Goal: Task Accomplishment & Management: Manage account settings

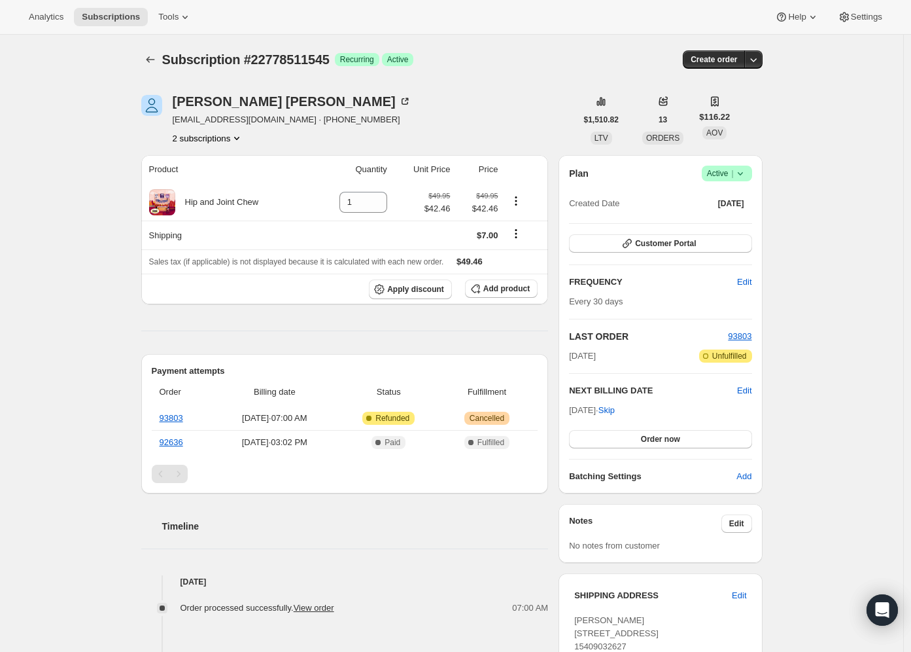
click at [750, 180] on span "Success Active |" at bounding box center [727, 174] width 50 height 16
click at [736, 222] on span "Cancel subscription" at bounding box center [726, 222] width 74 height 10
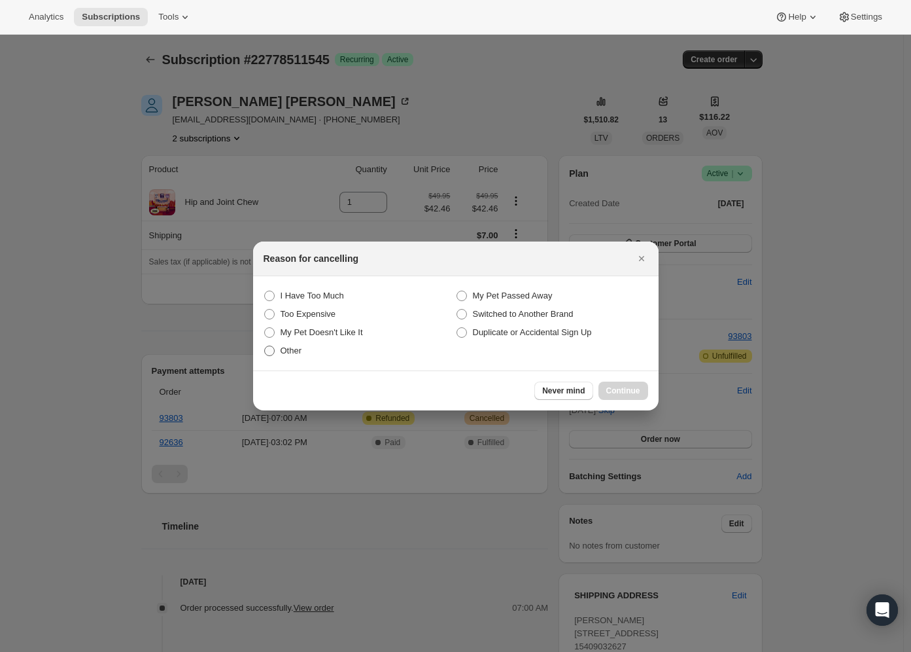
click at [316, 353] on label "Other" at bounding box center [360, 351] width 192 height 18
click at [265, 346] on input "Other" at bounding box center [264, 345] width 1 height 1
radio input "true"
click at [607, 391] on span "Continue" at bounding box center [623, 390] width 34 height 10
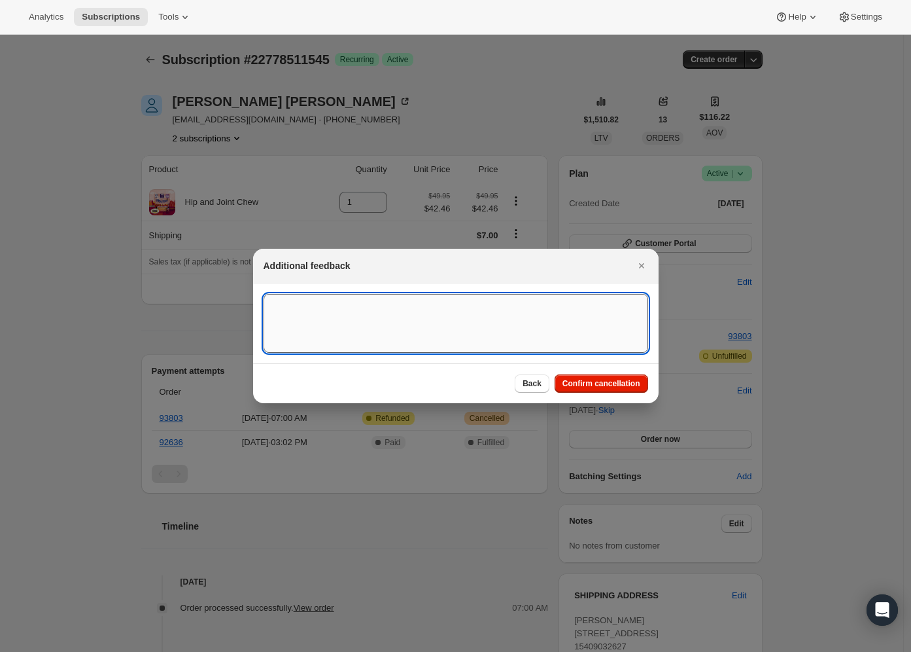
click at [443, 345] on textarea ":rbk:" at bounding box center [456, 323] width 385 height 59
type textarea "Gorgias ticket"
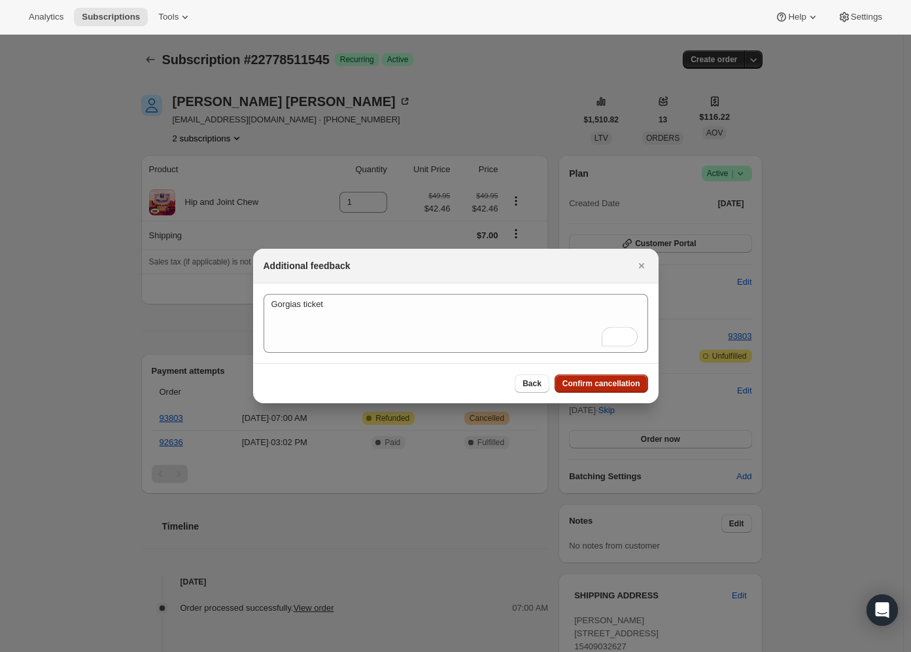
click at [596, 378] on button "Confirm cancellation" at bounding box center [602, 383] width 94 height 18
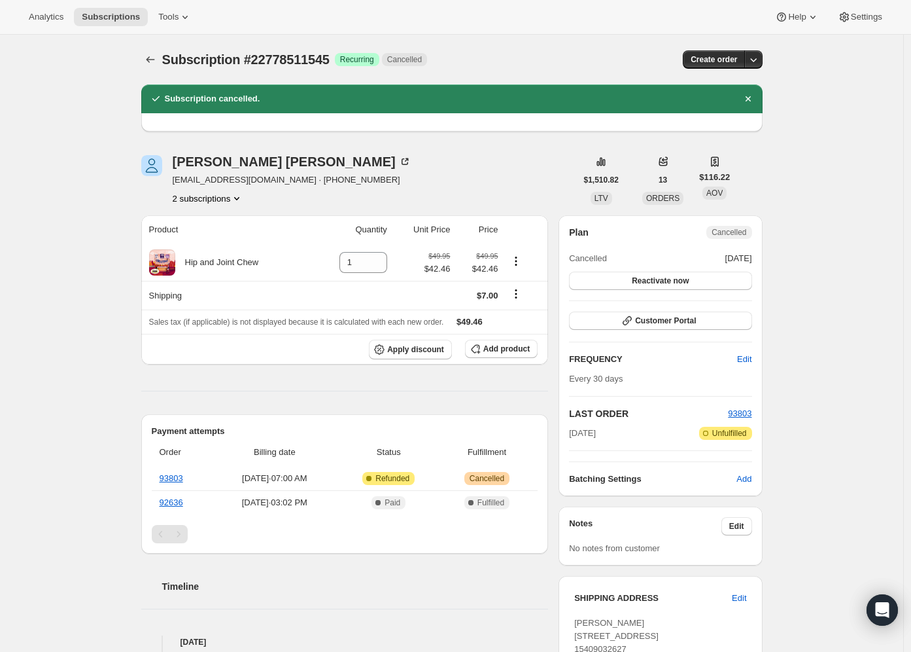
click at [228, 197] on button "2 subscriptions" at bounding box center [208, 198] width 71 height 13
click at [217, 226] on span "15164932281" at bounding box center [192, 223] width 52 height 10
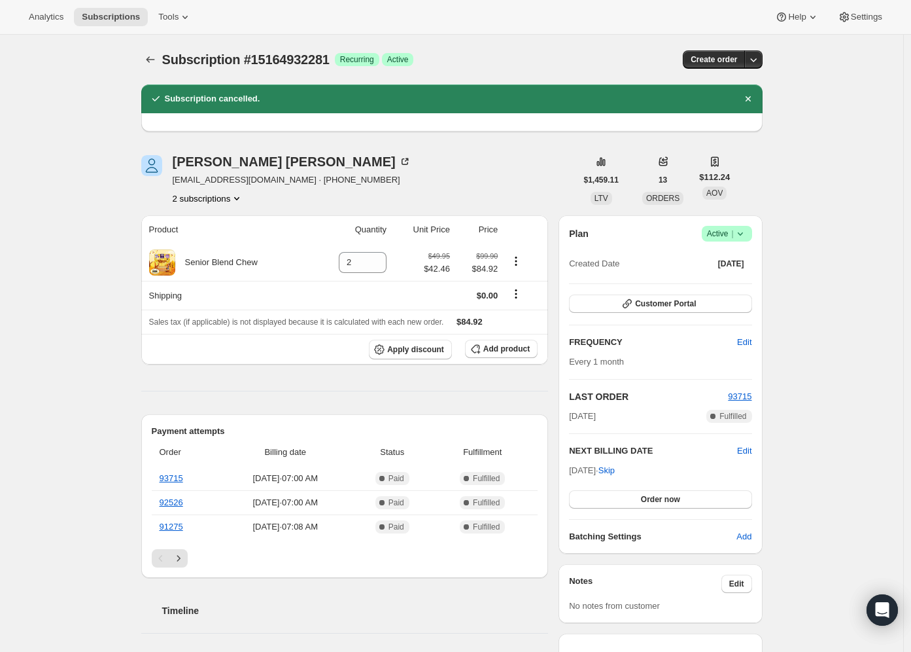
click at [750, 234] on span "Success Active |" at bounding box center [727, 234] width 50 height 16
click at [731, 275] on span "Cancel subscription" at bounding box center [726, 281] width 74 height 13
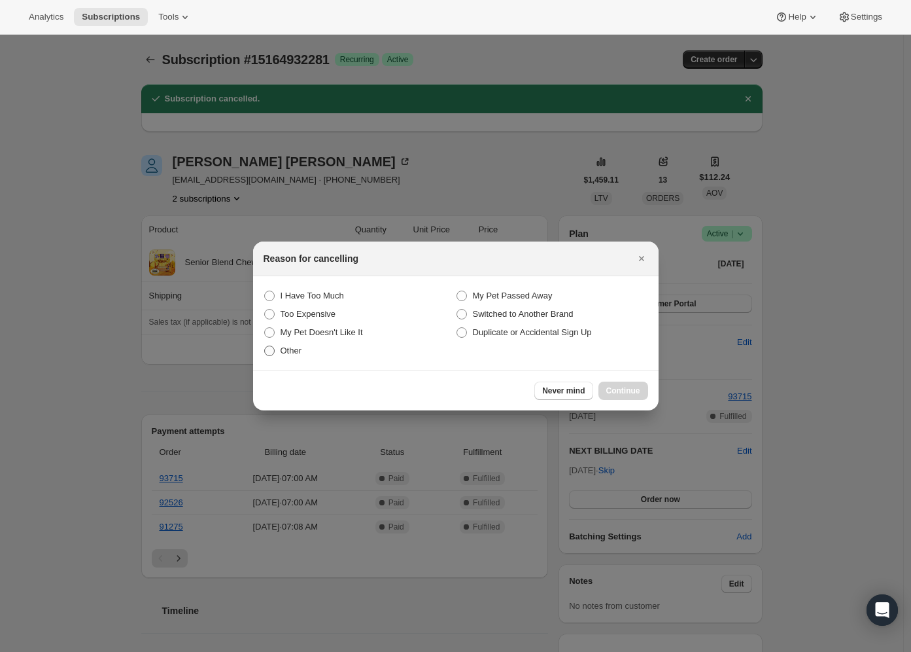
click at [298, 349] on span "Other" at bounding box center [292, 350] width 22 height 10
click at [265, 346] on input "Other" at bounding box center [264, 345] width 1 height 1
radio input "true"
click at [624, 386] on span "Continue" at bounding box center [623, 390] width 34 height 10
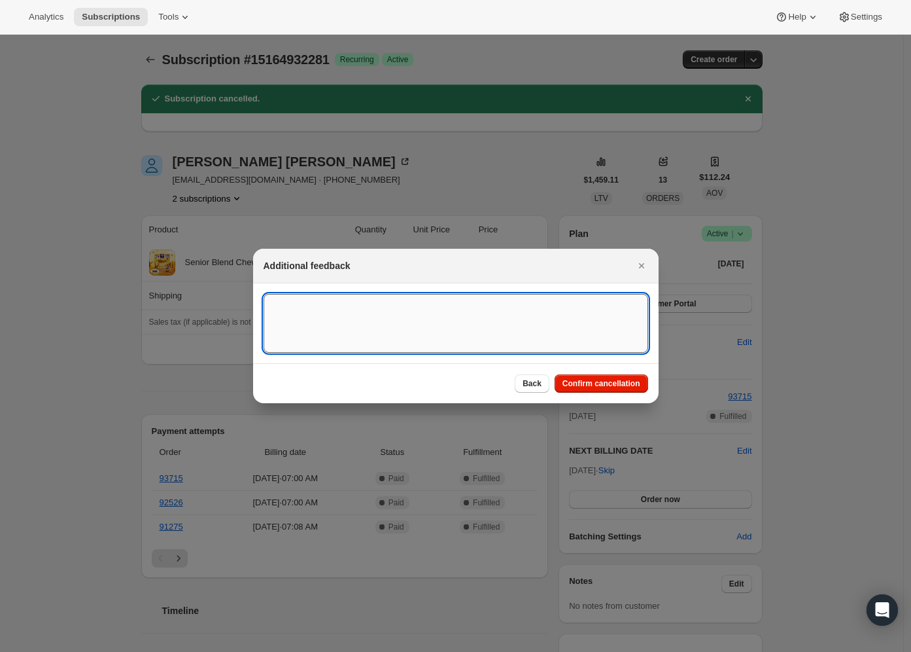
click at [382, 323] on textarea ":rgf:" at bounding box center [456, 323] width 385 height 59
type textarea "Gorgias Ticket - EH"
click at [634, 383] on span "Confirm cancellation" at bounding box center [602, 383] width 78 height 10
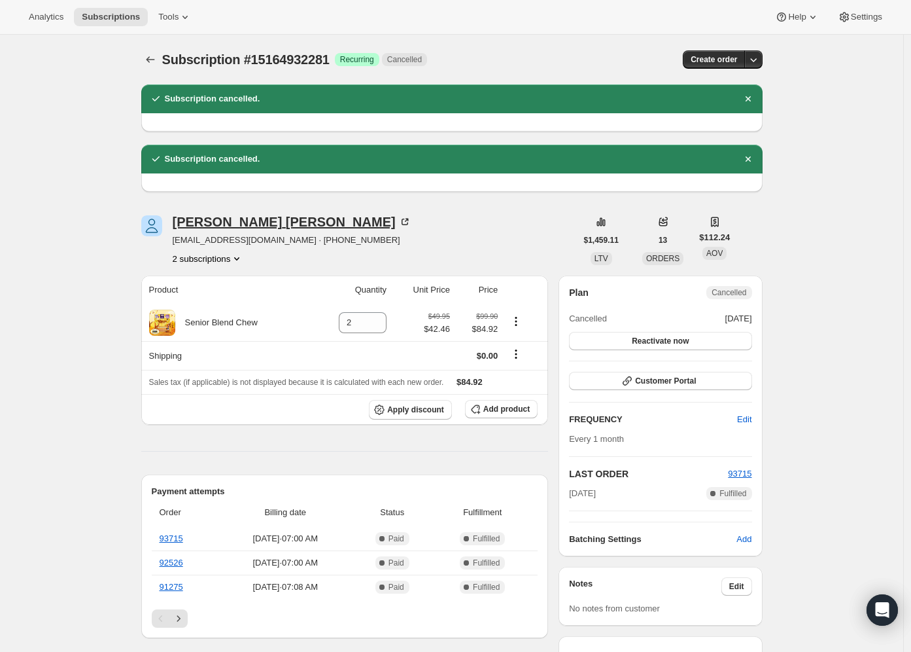
click at [236, 227] on div "Danna Middleton" at bounding box center [292, 221] width 239 height 13
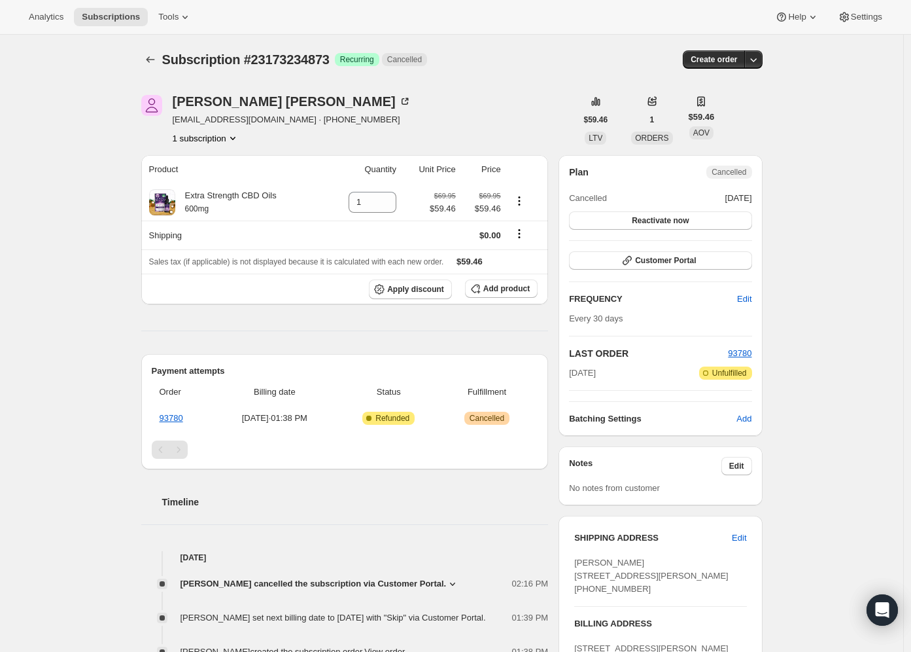
click at [415, 580] on span "Ann Miranda cancelled the subscription via Customer Portal." at bounding box center [314, 583] width 266 height 13
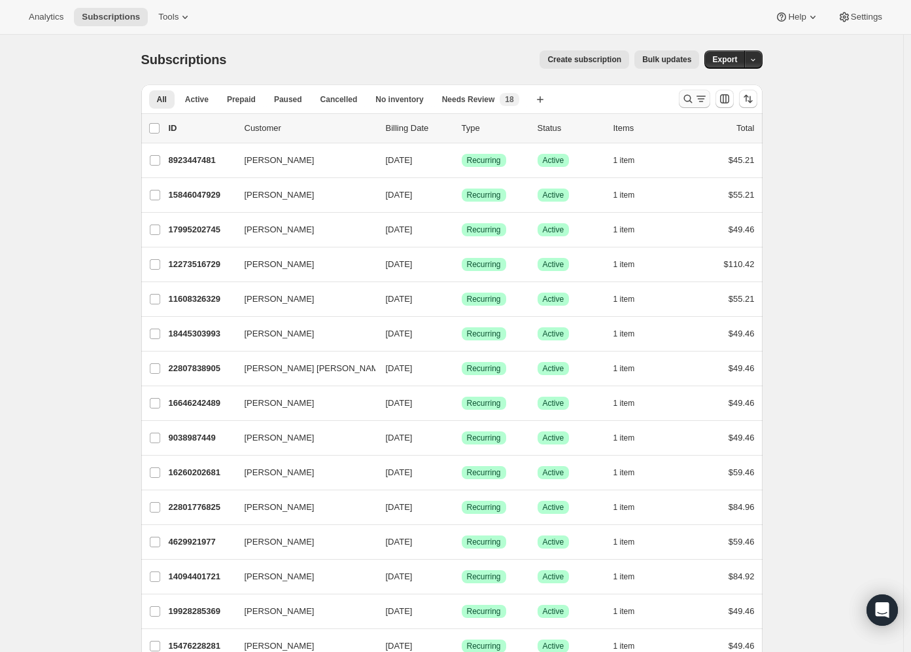
click at [701, 101] on icon "Search and filter results" at bounding box center [701, 98] width 13 height 13
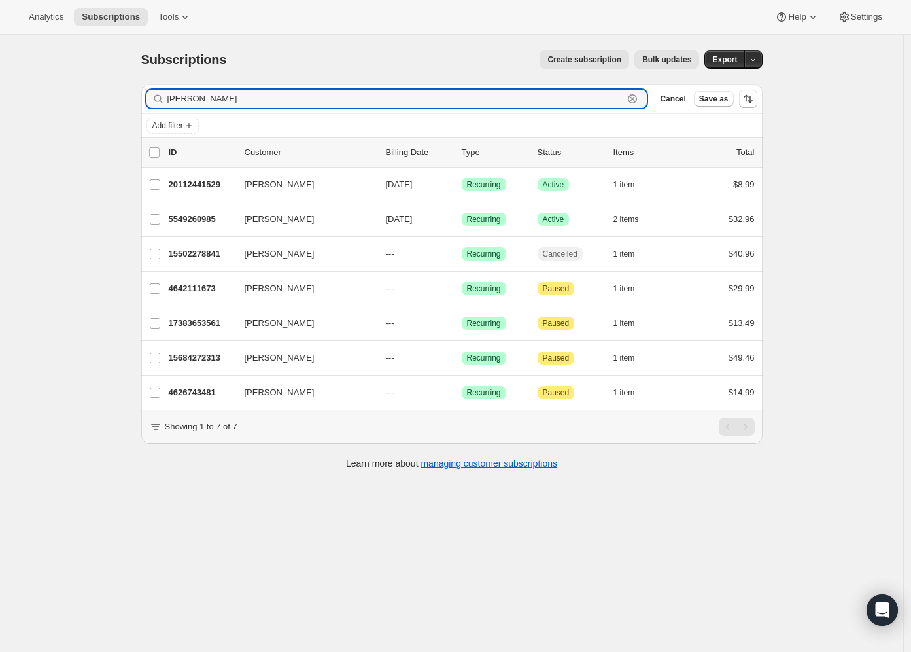
type input "heather mura"
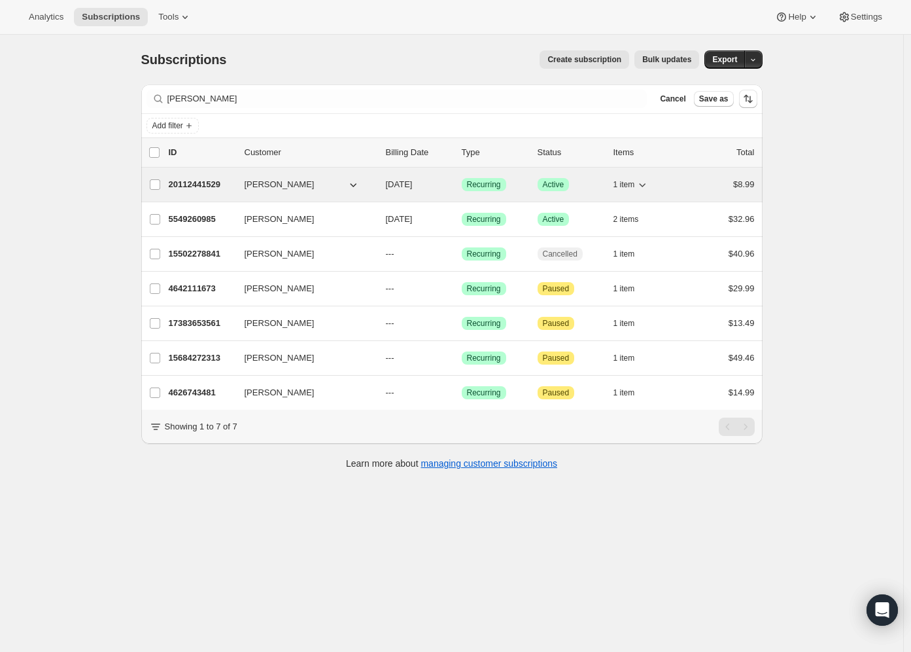
click at [186, 185] on p "20112441529" at bounding box center [201, 184] width 65 height 13
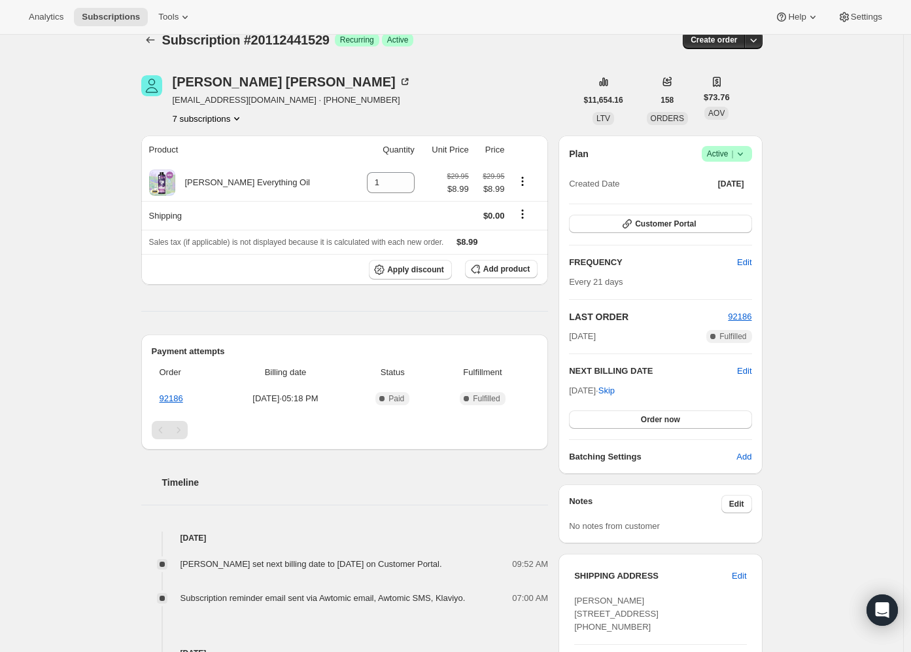
scroll to position [251, 0]
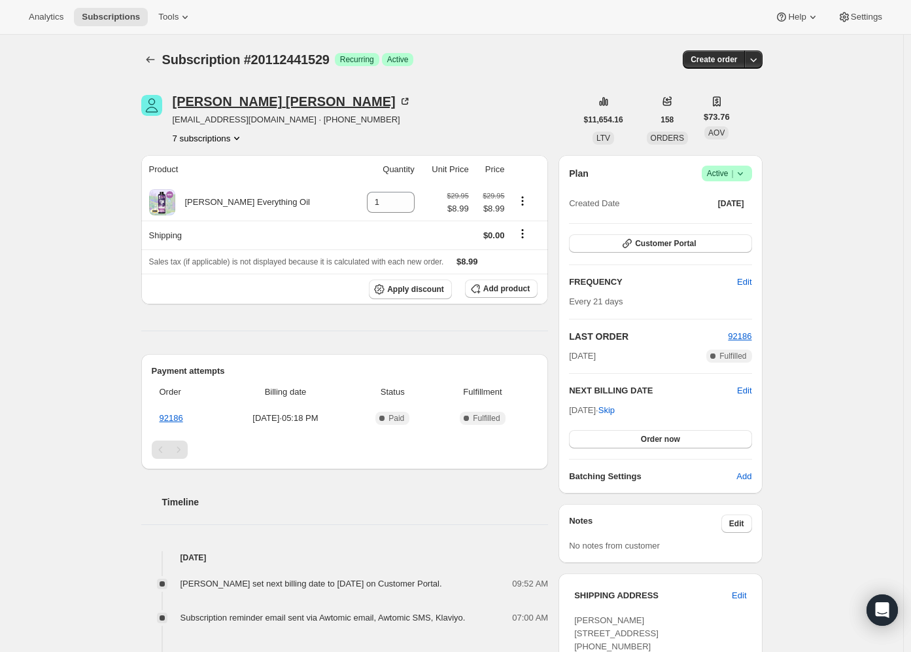
click at [200, 97] on div "Heather Murawski" at bounding box center [292, 101] width 239 height 13
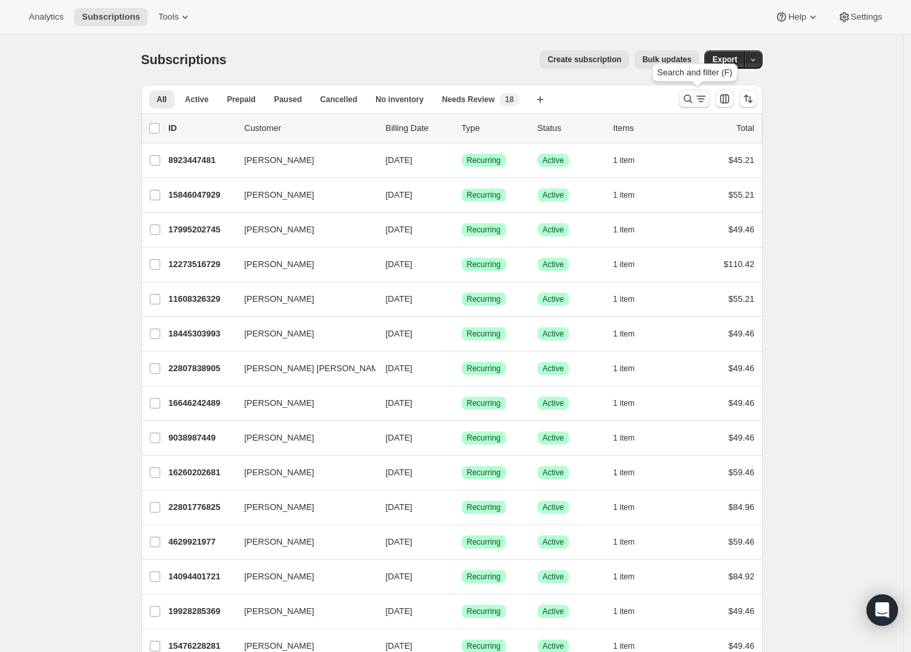
click at [695, 98] on icon "Search and filter results" at bounding box center [688, 98] width 13 height 13
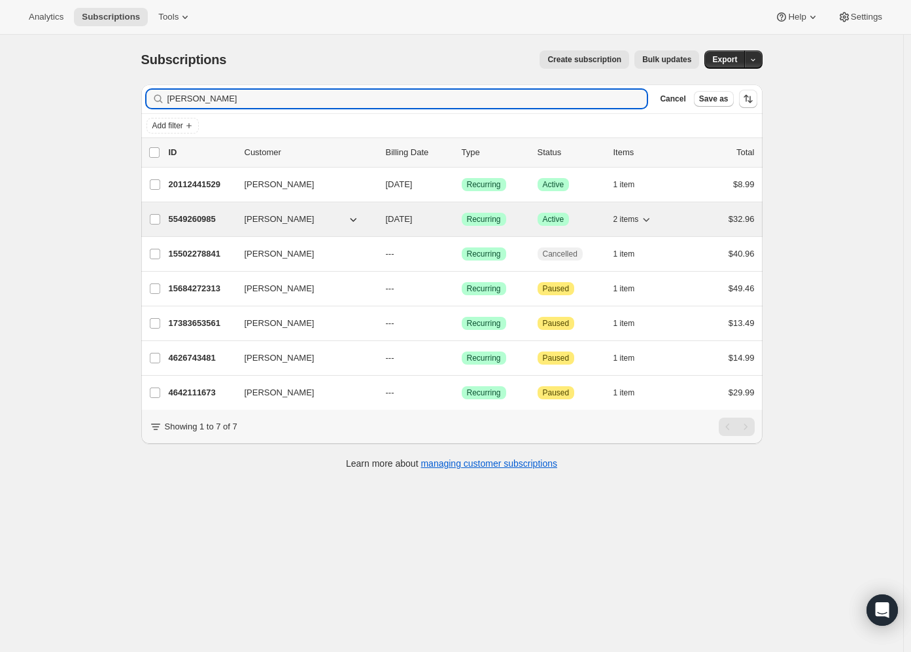
type input "[PERSON_NAME]"
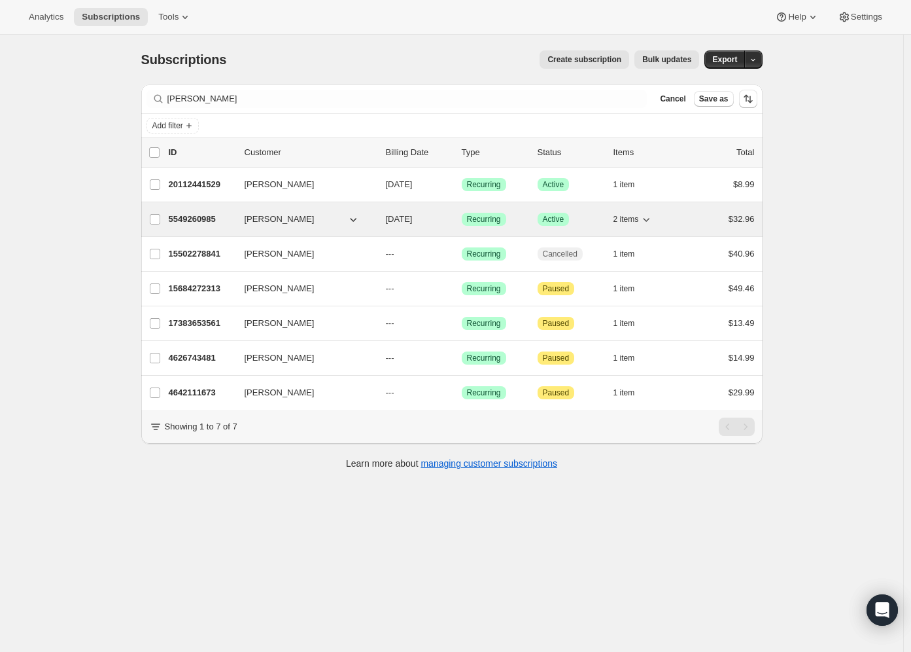
click at [634, 218] on span "2 items" at bounding box center [627, 219] width 26 height 10
click at [205, 223] on p "5549260985" at bounding box center [201, 219] width 65 height 13
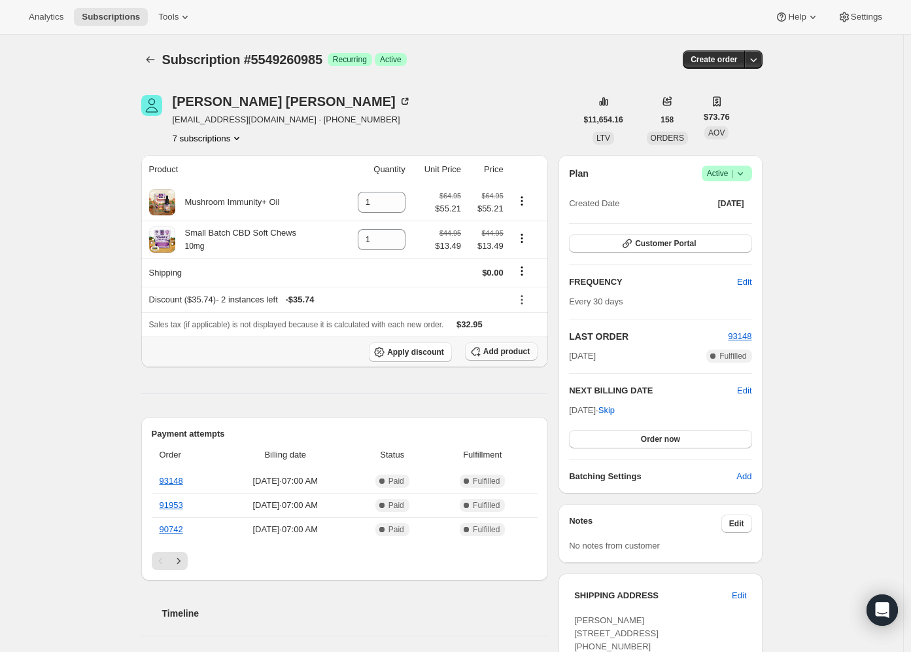
click at [530, 350] on span "Add product" at bounding box center [506, 351] width 46 height 10
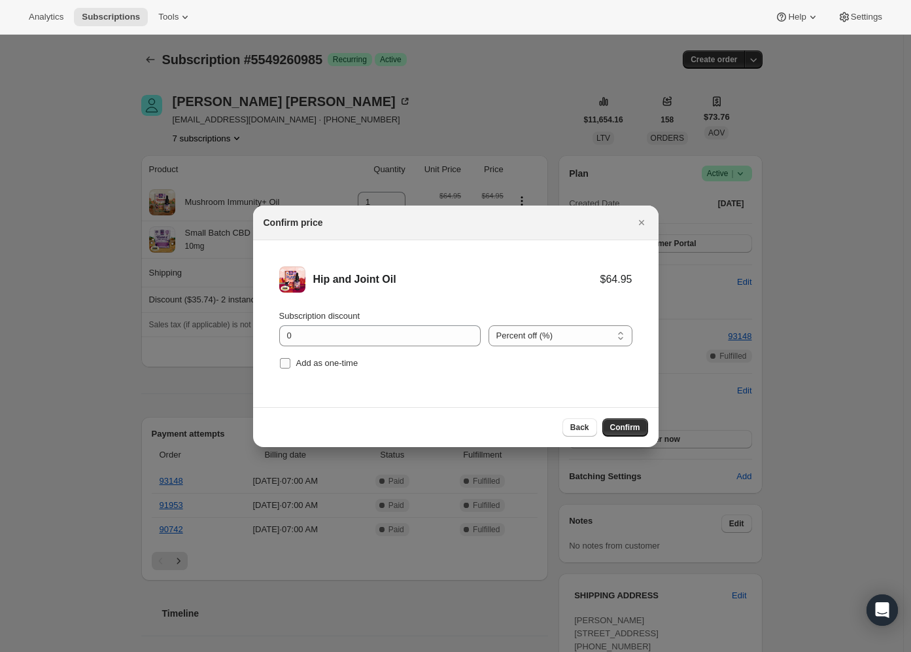
click at [326, 360] on span "Add as one-time" at bounding box center [327, 363] width 62 height 10
click at [290, 360] on input "Add as one-time" at bounding box center [285, 363] width 10 height 10
checkbox input "true"
drag, startPoint x: 337, startPoint y: 340, endPoint x: 227, endPoint y: 323, distance: 111.2
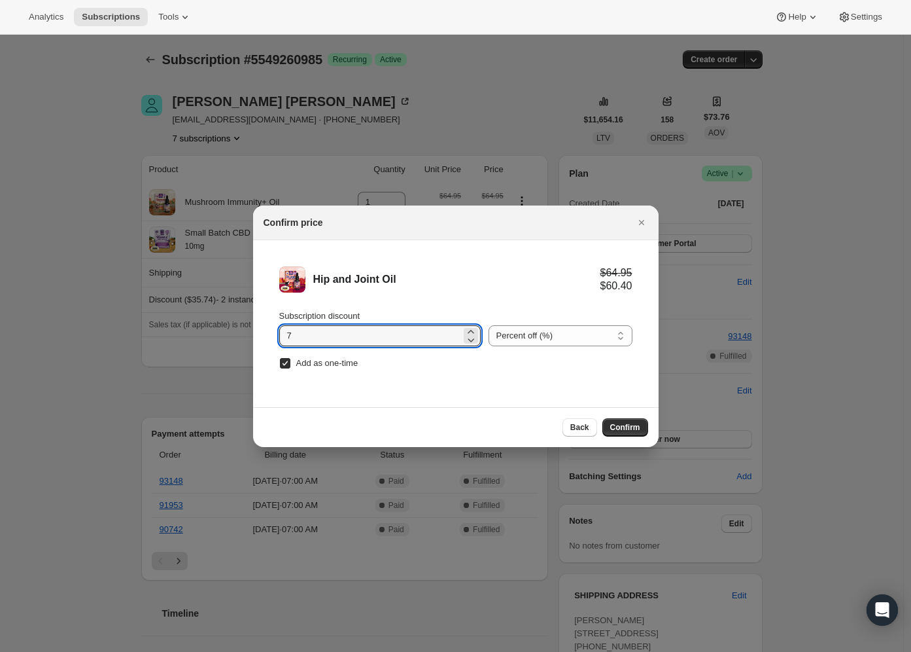
type input "70"
click at [629, 424] on span "Confirm" at bounding box center [625, 427] width 30 height 10
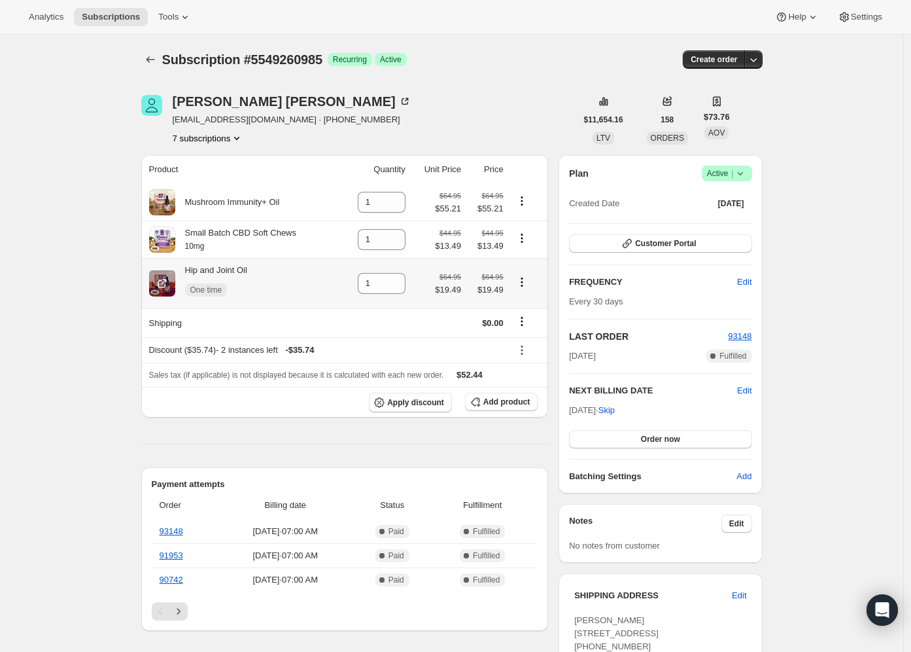
click at [522, 280] on icon "Product actions" at bounding box center [522, 281] width 13 height 13
click at [528, 305] on span "Remove" at bounding box center [515, 308] width 31 height 10
type input "0"
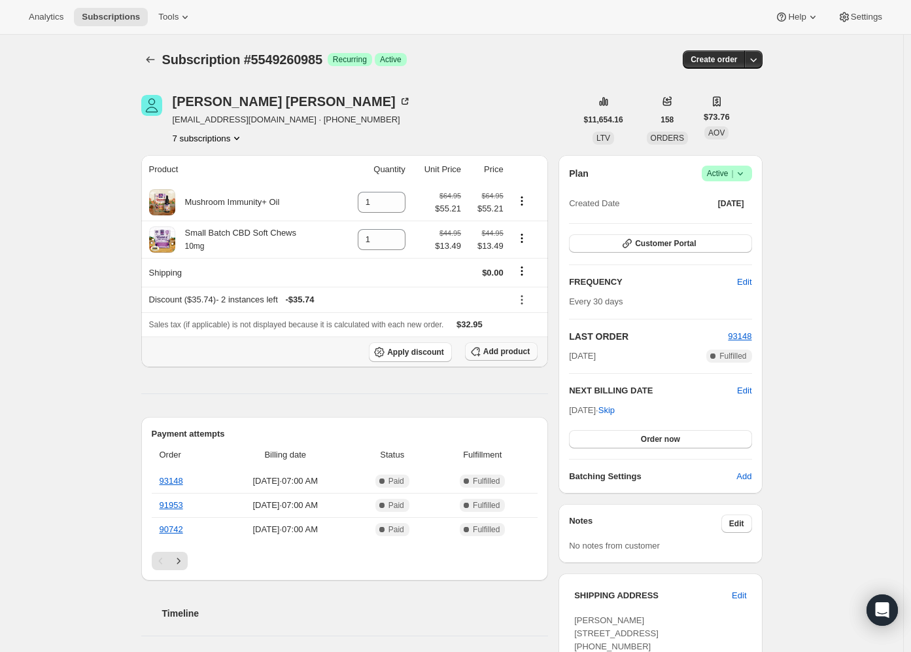
click at [510, 355] on span "Add product" at bounding box center [506, 351] width 46 height 10
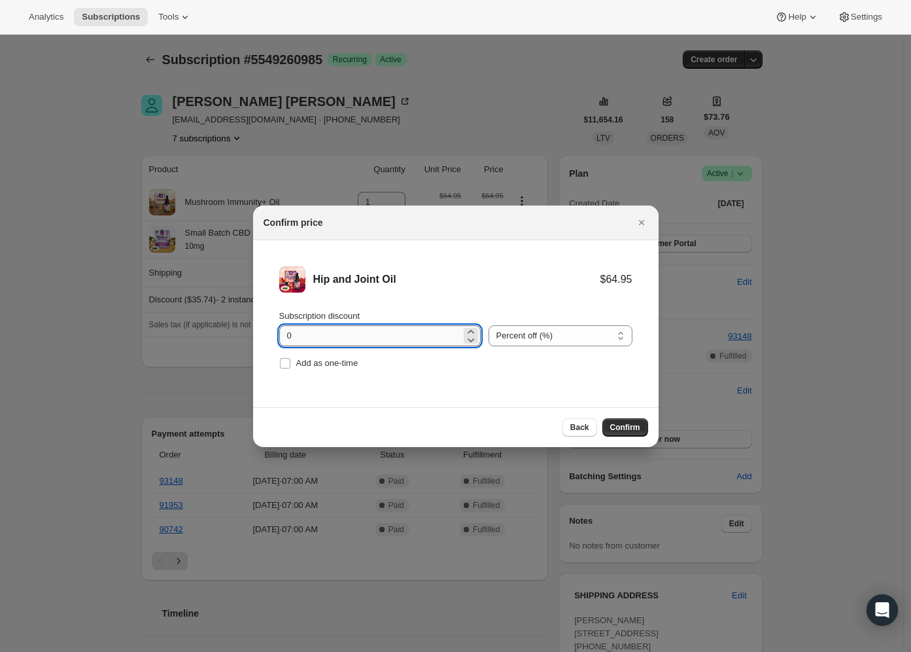
drag, startPoint x: 354, startPoint y: 323, endPoint x: 303, endPoint y: 327, distance: 51.2
click at [302, 325] on div "Subscription discount 0" at bounding box center [380, 327] width 202 height 37
drag, startPoint x: 307, startPoint y: 334, endPoint x: 261, endPoint y: 335, distance: 46.5
click at [261, 335] on li "Hip and Joint Oil $64.95 Subscription discount 0 Percent off (%) Amount off ($)…" at bounding box center [456, 319] width 406 height 158
type input "70"
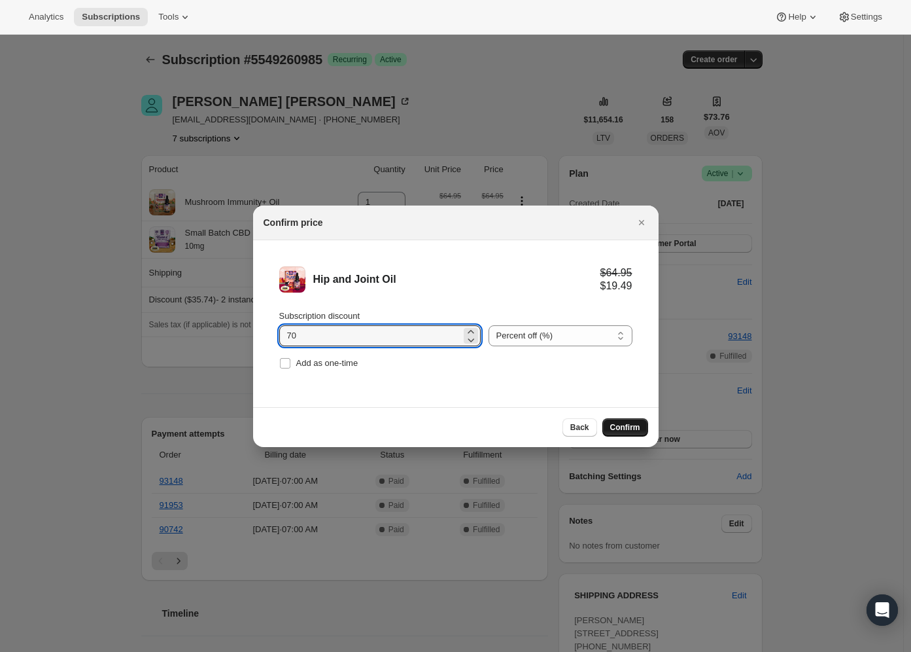
click at [608, 422] on button "Confirm" at bounding box center [626, 427] width 46 height 18
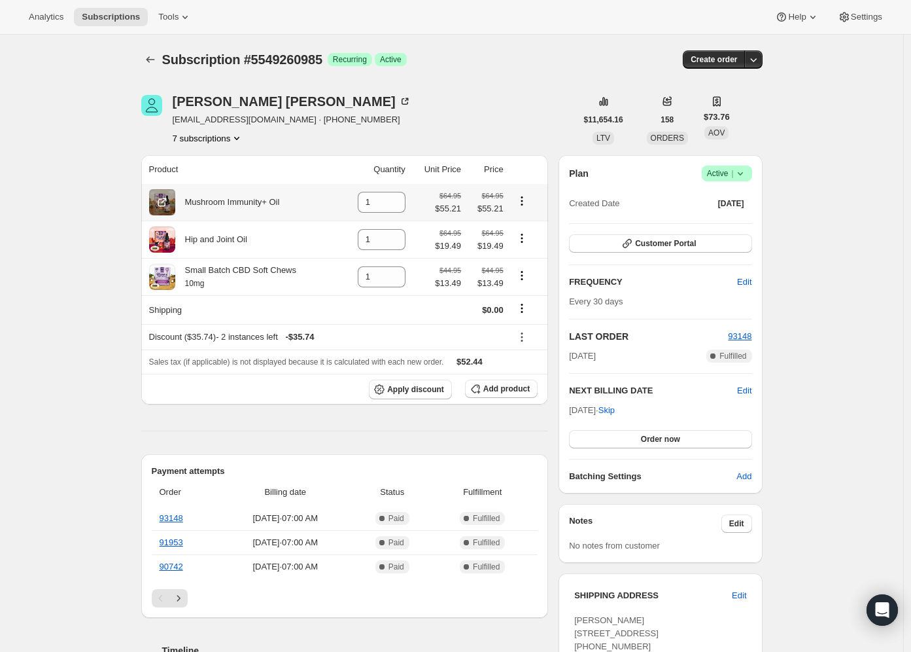
click at [528, 203] on icon "Product actions" at bounding box center [522, 200] width 13 height 13
click at [526, 201] on icon "Product actions" at bounding box center [522, 200] width 13 height 13
